Goal: Register for event/course

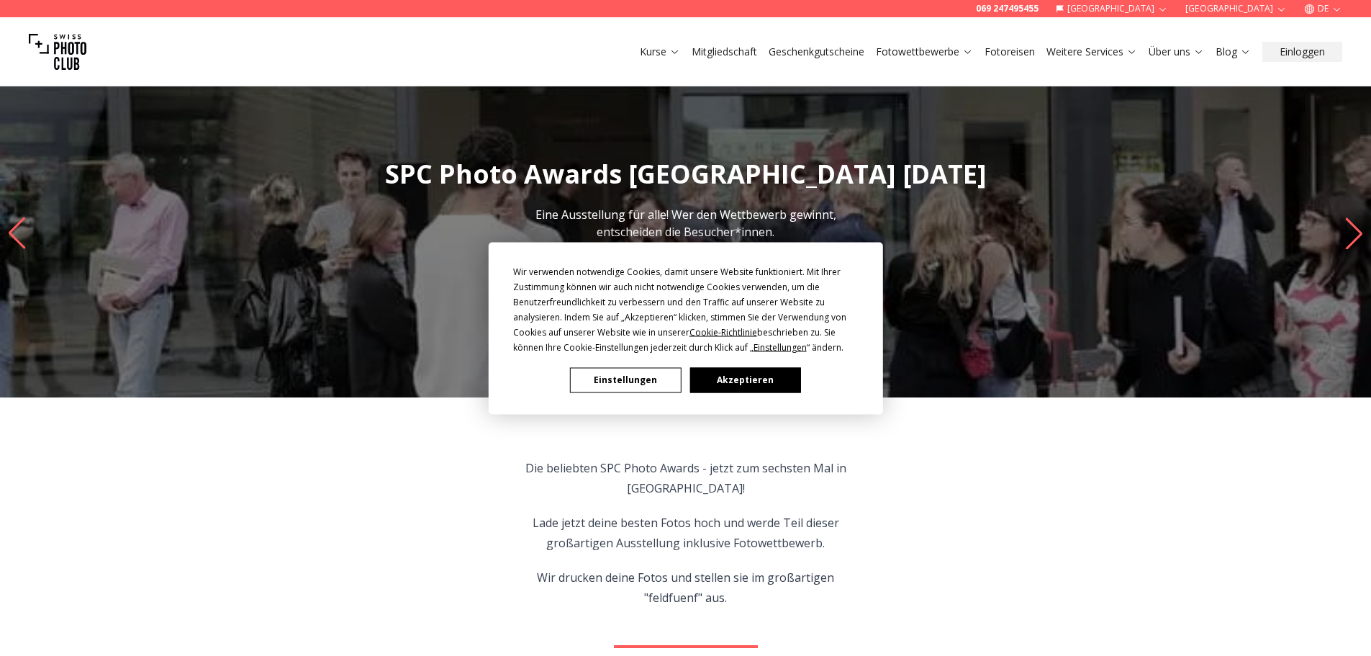
click at [764, 383] on button "Akzeptieren" at bounding box center [744, 379] width 111 height 25
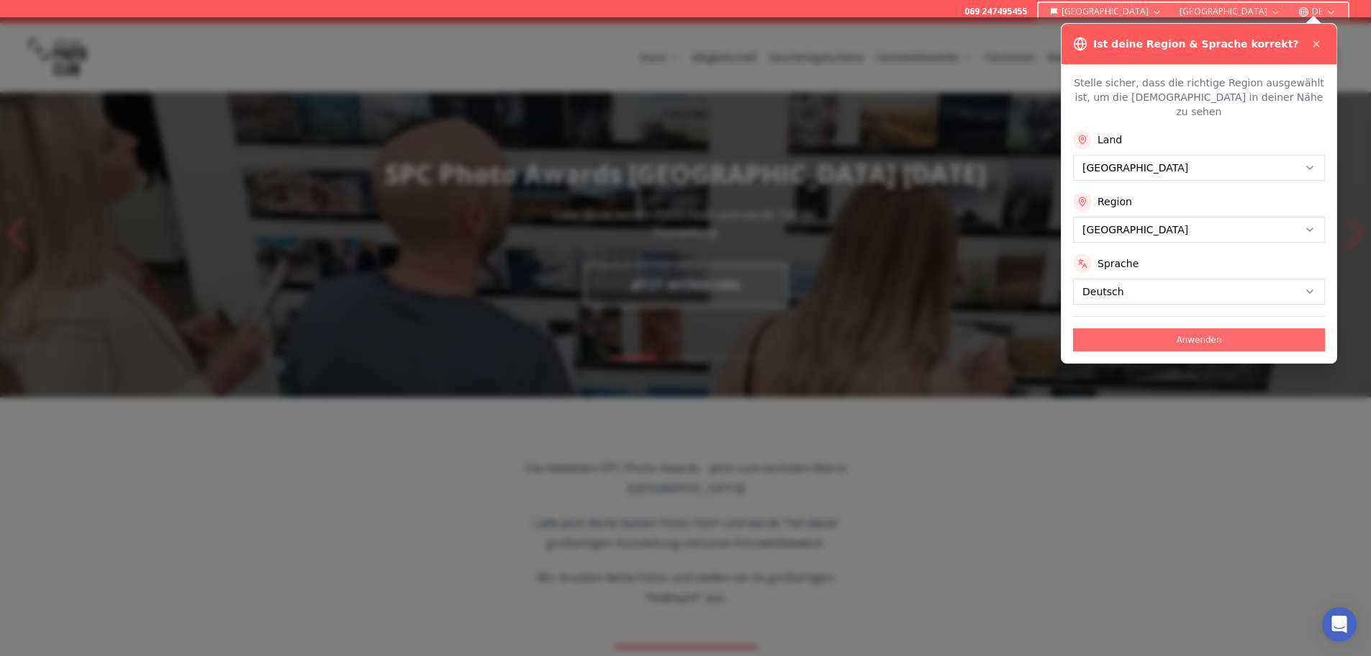
click at [1173, 328] on button "Anwenden" at bounding box center [1199, 339] width 252 height 23
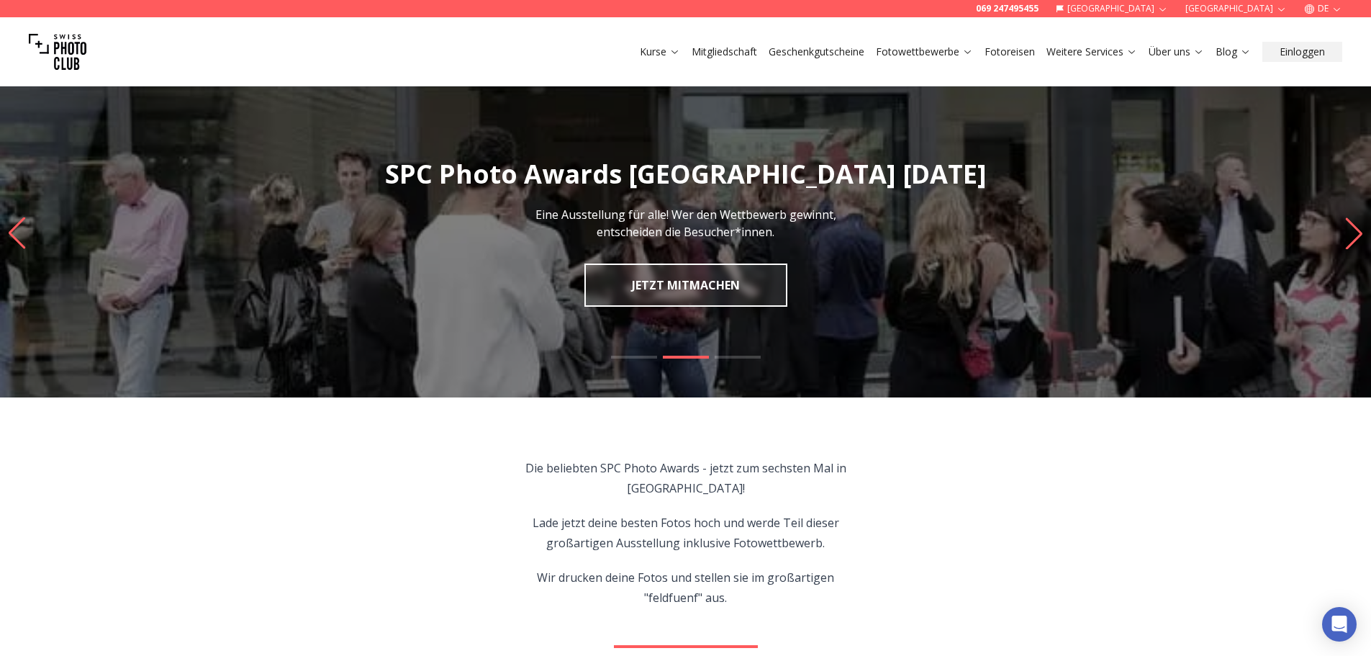
click at [1326, 13] on button "DE" at bounding box center [1323, 8] width 50 height 17
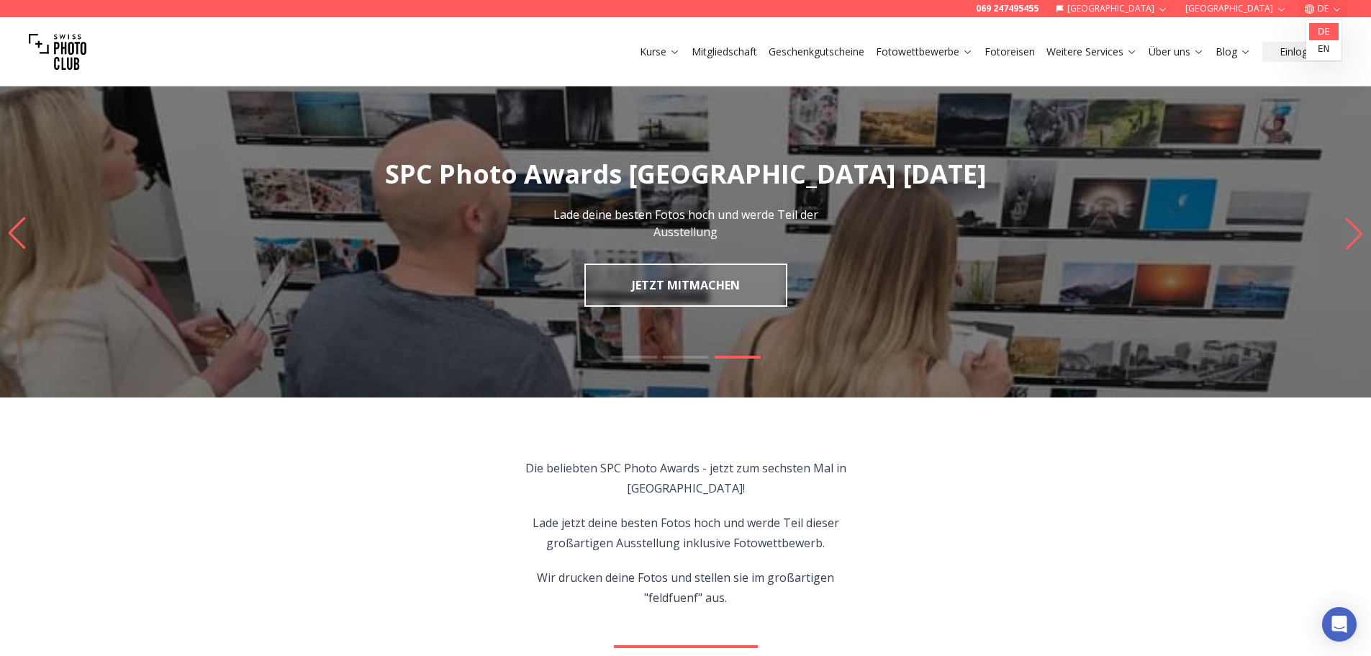
click at [1325, 33] on link "de" at bounding box center [1324, 31] width 30 height 17
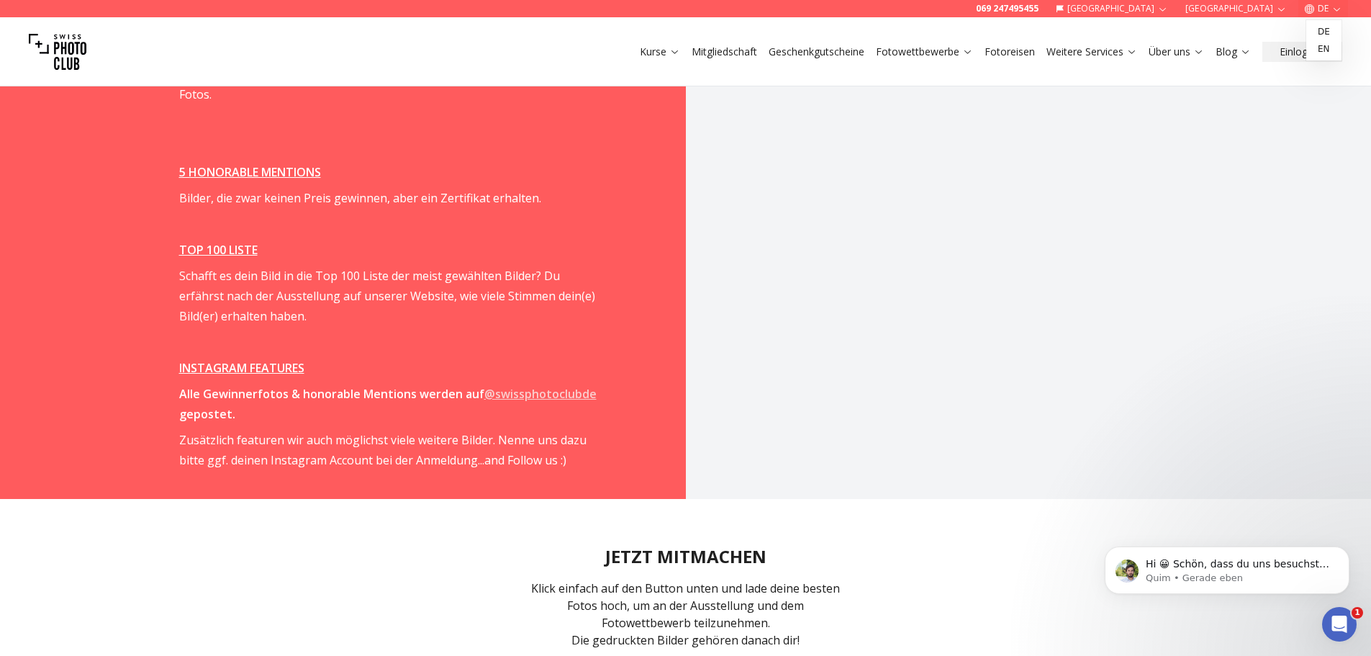
scroll to position [2662, 0]
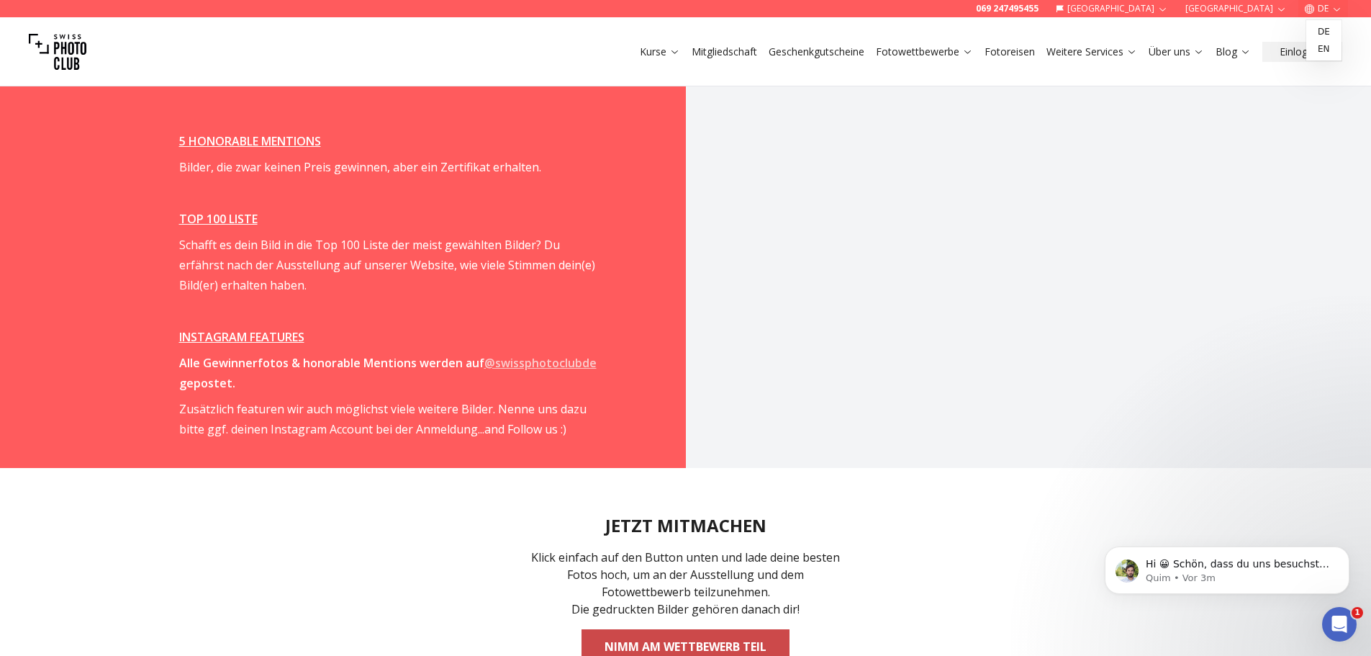
click at [650, 631] on link "NIMM AM WETTBEWERB TEIL" at bounding box center [685, 646] width 208 height 35
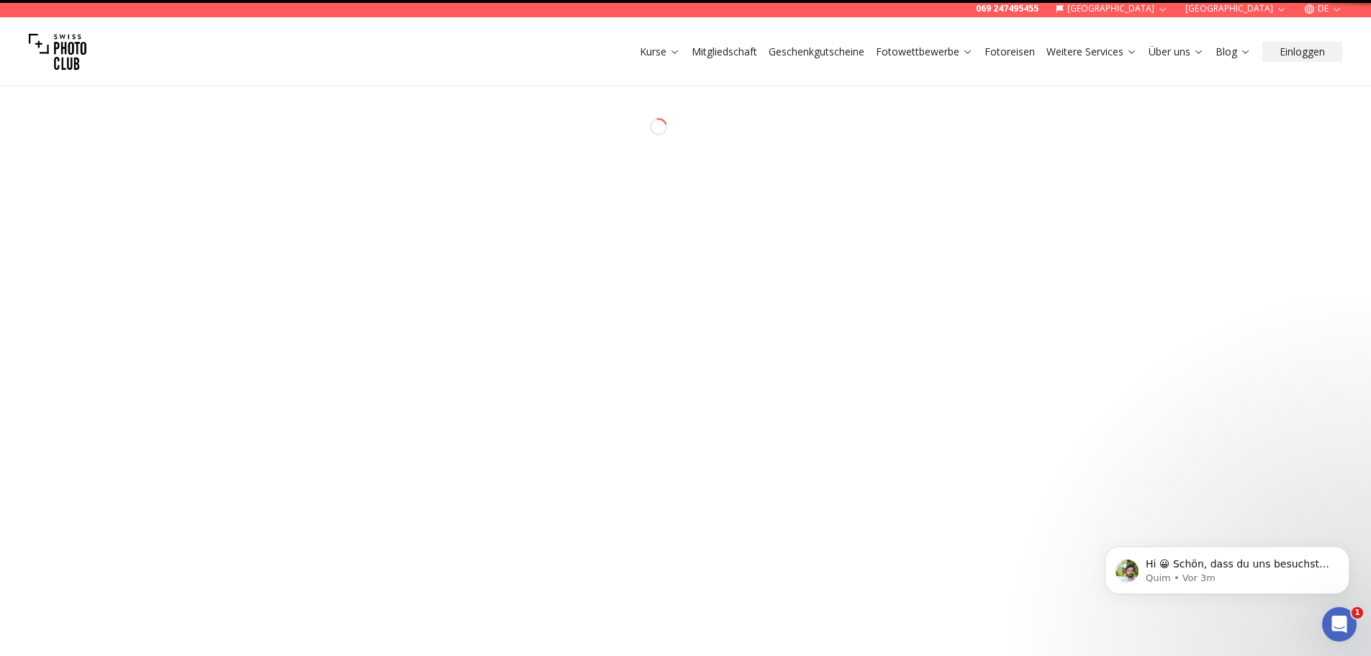
select select "*******"
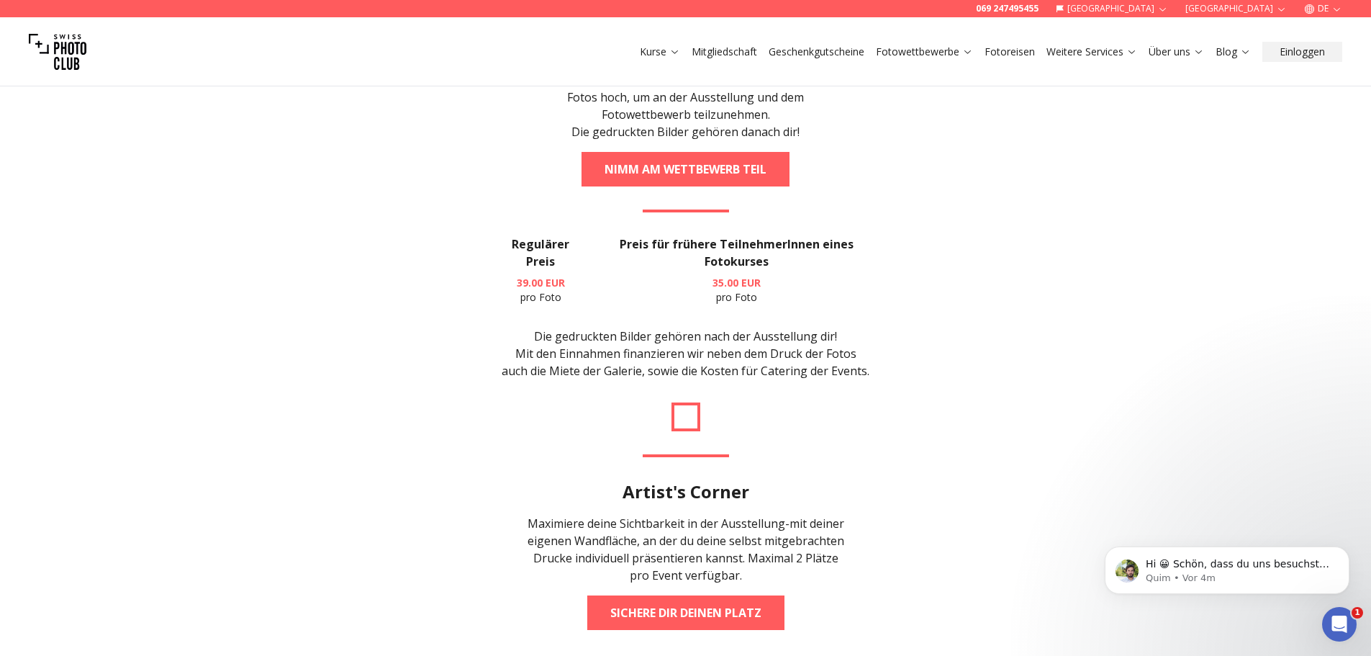
scroll to position [3167, 0]
